Goal: Transaction & Acquisition: Purchase product/service

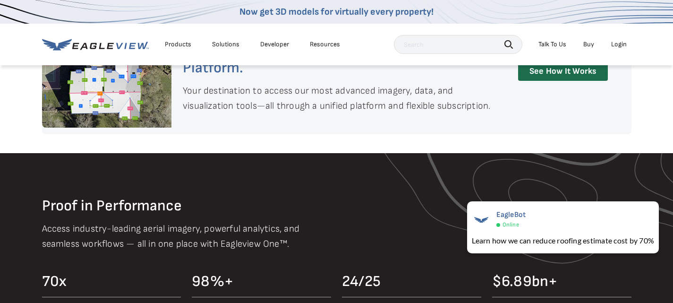
scroll to position [755, 0]
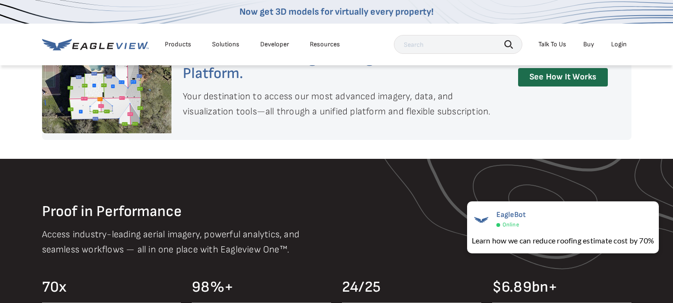
click at [618, 43] on div "Login" at bounding box center [619, 44] width 16 height 8
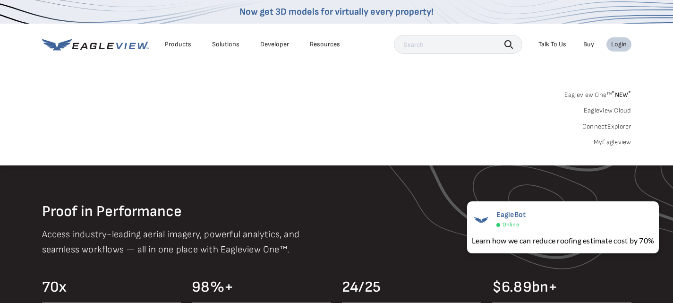
click at [621, 143] on link "MyEagleview" at bounding box center [612, 142] width 38 height 8
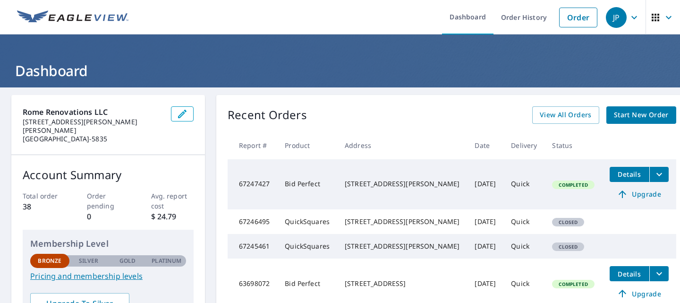
click at [615, 195] on span "Upgrade" at bounding box center [639, 193] width 48 height 11
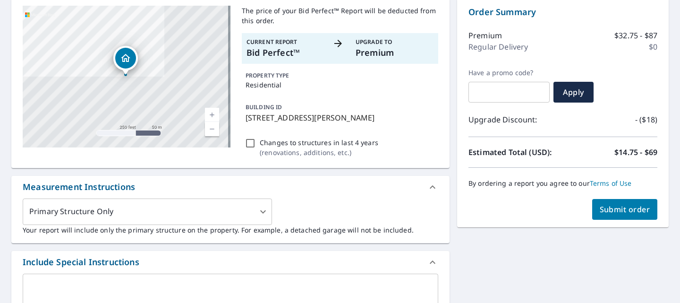
scroll to position [96, 0]
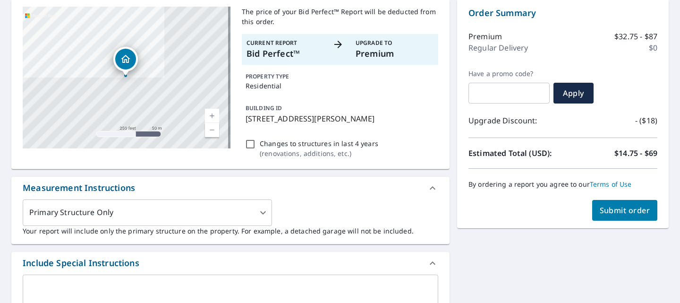
click at [614, 206] on span "Submit order" at bounding box center [625, 210] width 51 height 10
